Goal: Task Accomplishment & Management: Use online tool/utility

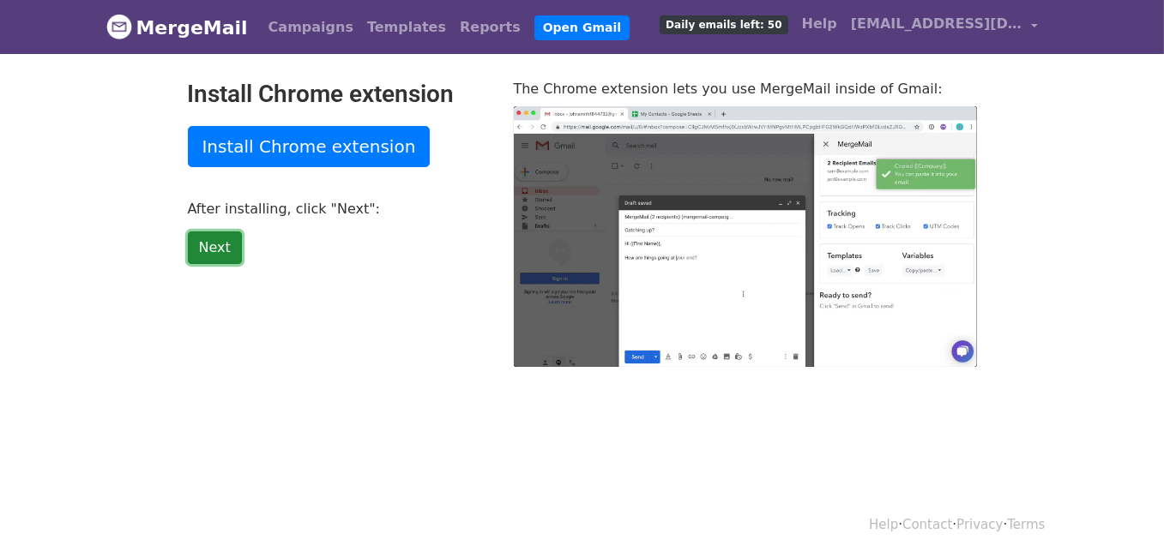
click at [216, 240] on link "Next" at bounding box center [215, 248] width 54 height 33
type input "28.1"
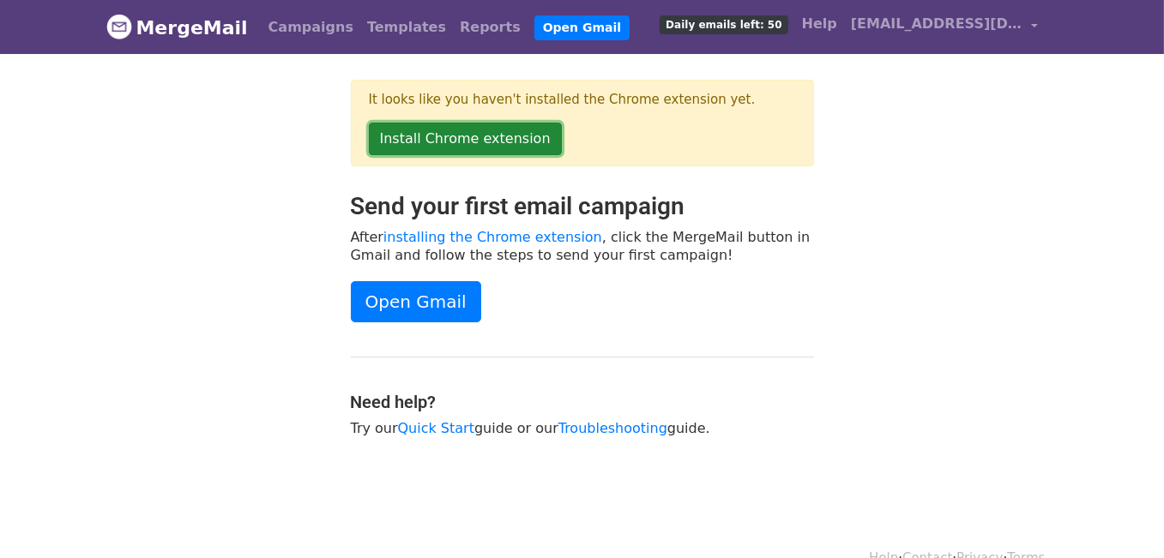
click at [437, 138] on link "Install Chrome extension" at bounding box center [465, 139] width 193 height 33
click at [507, 135] on link "Install Chrome extension" at bounding box center [465, 139] width 193 height 33
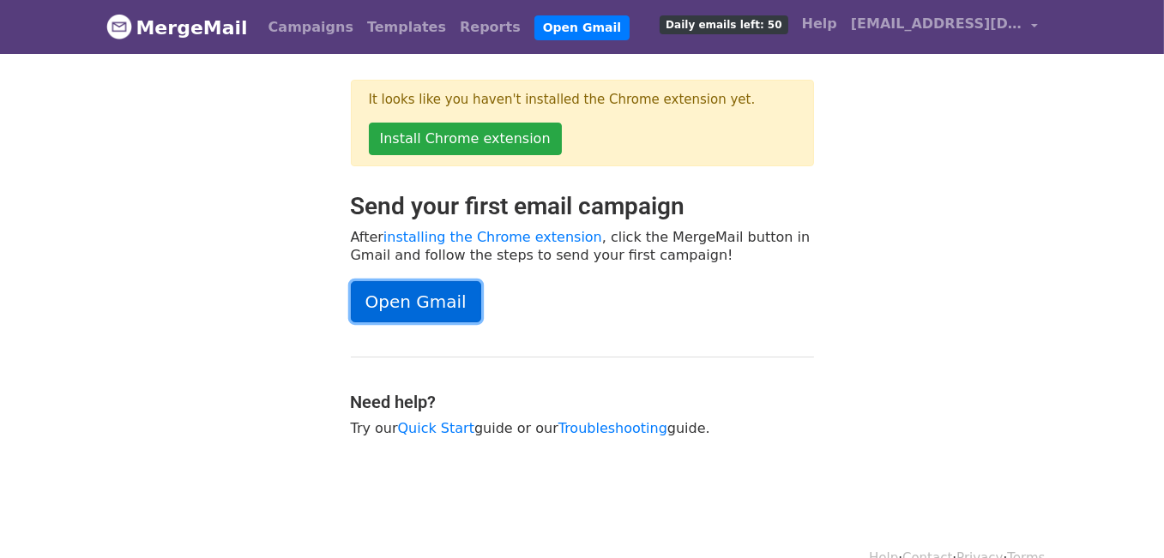
click at [399, 297] on link "Open Gmail" at bounding box center [416, 301] width 130 height 41
